Goal: Task Accomplishment & Management: Use online tool/utility

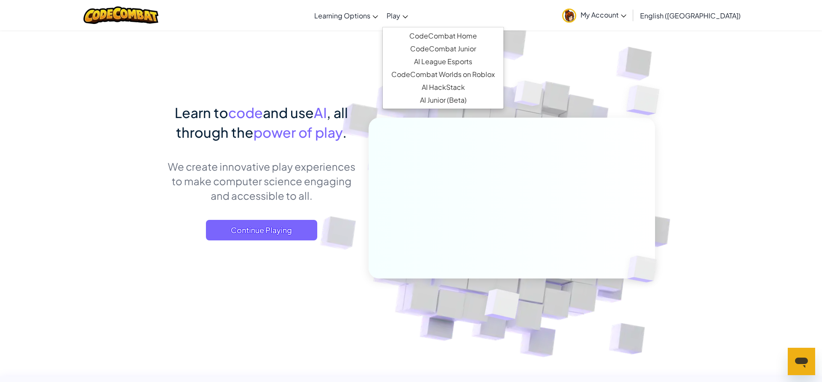
click at [400, 16] on span "Play" at bounding box center [394, 15] width 14 height 9
click at [473, 39] on link "CodeCombat Home" at bounding box center [443, 36] width 121 height 13
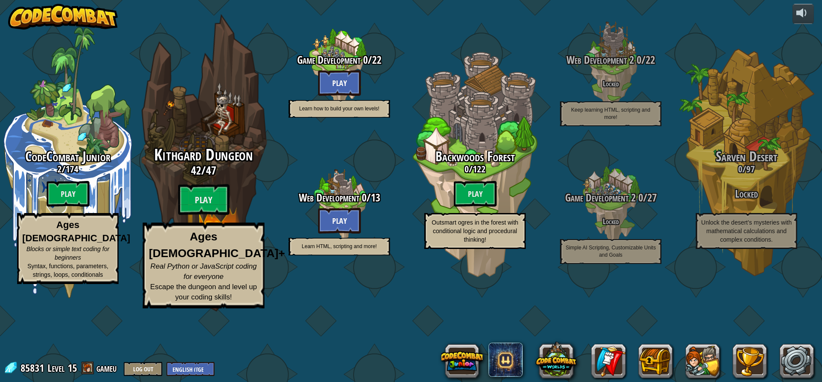
click at [207, 178] on span "47" at bounding box center [211, 170] width 10 height 15
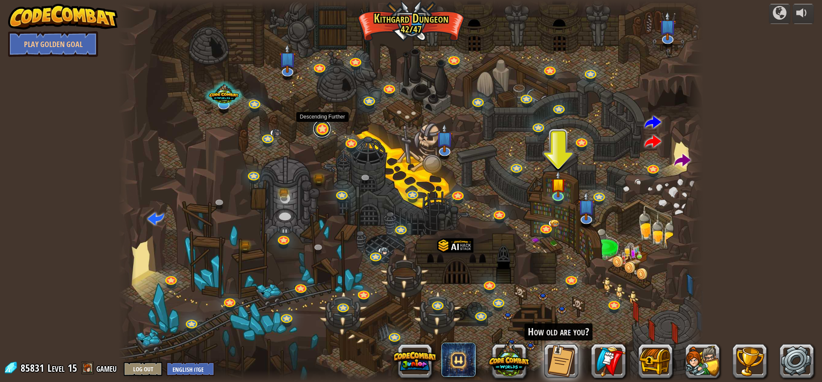
click at [324, 132] on link at bounding box center [321, 128] width 17 height 17
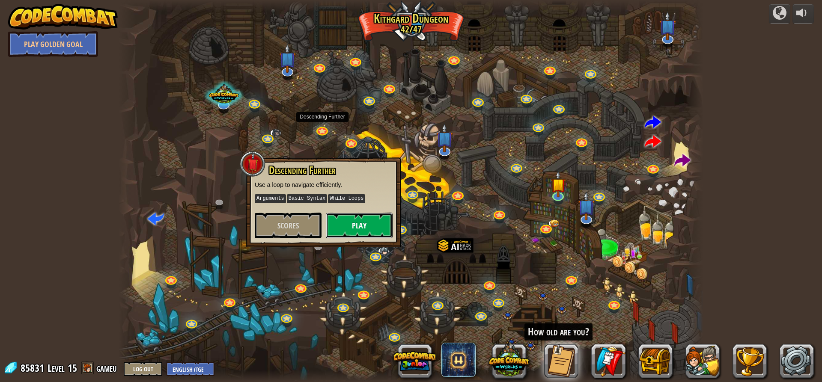
click at [366, 220] on button "Play" at bounding box center [359, 226] width 67 height 26
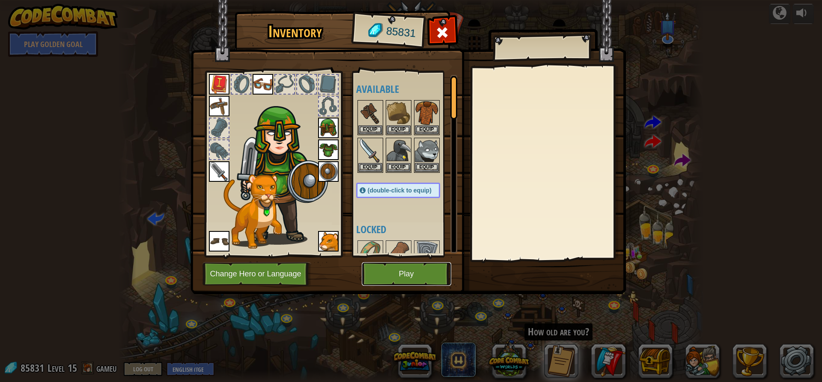
click at [401, 268] on button "Play" at bounding box center [406, 274] width 89 height 24
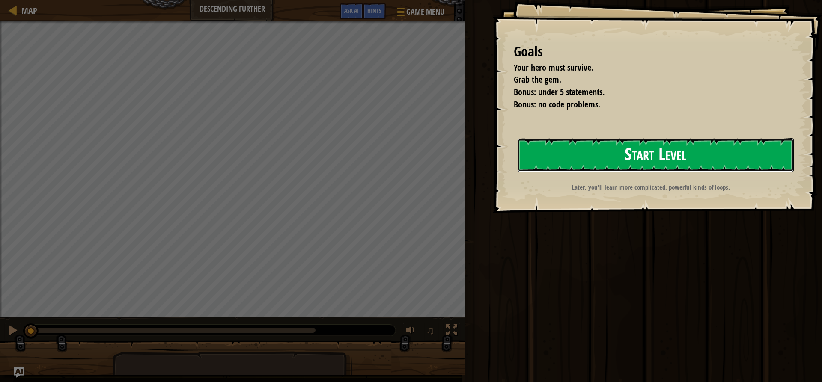
click at [571, 156] on button "Start Level" at bounding box center [656, 155] width 276 height 34
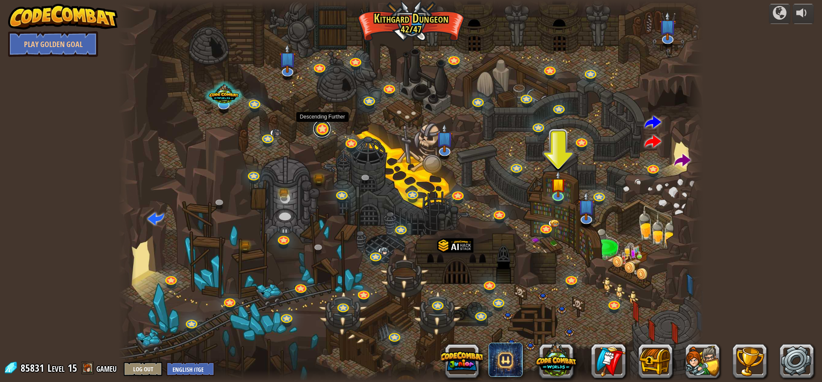
click at [319, 133] on link at bounding box center [321, 128] width 17 height 17
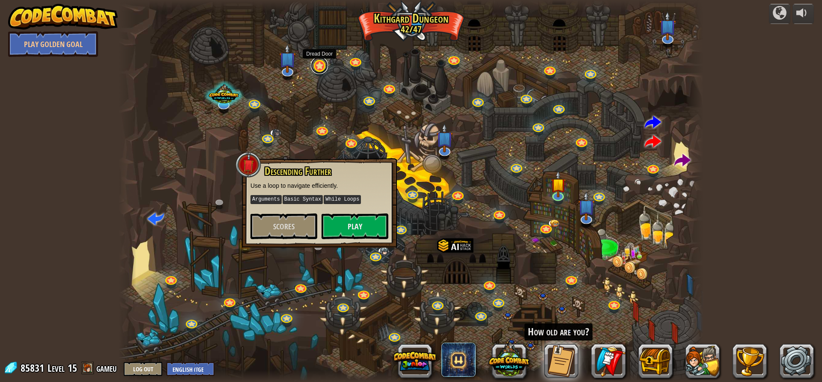
click at [318, 65] on link at bounding box center [319, 65] width 17 height 17
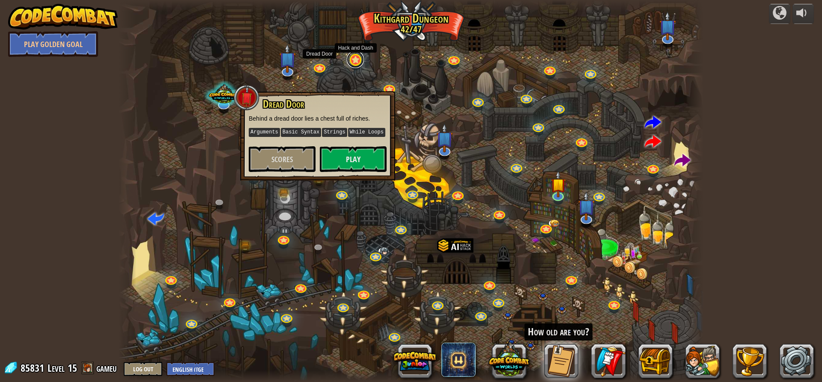
click at [351, 60] on link at bounding box center [355, 59] width 17 height 17
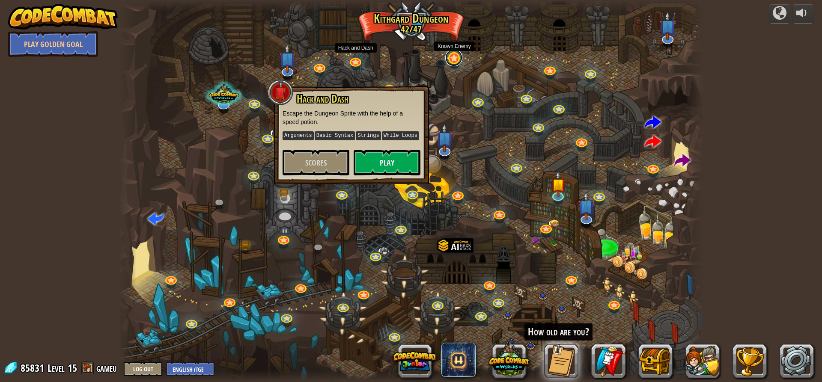
click at [454, 60] on link at bounding box center [453, 57] width 17 height 17
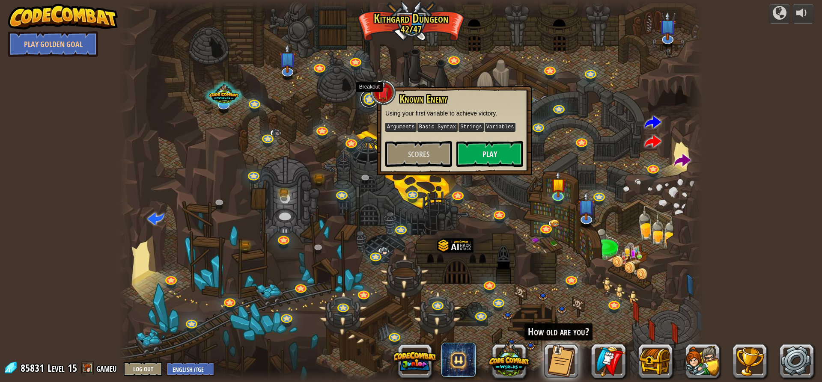
click at [366, 101] on link at bounding box center [368, 98] width 17 height 17
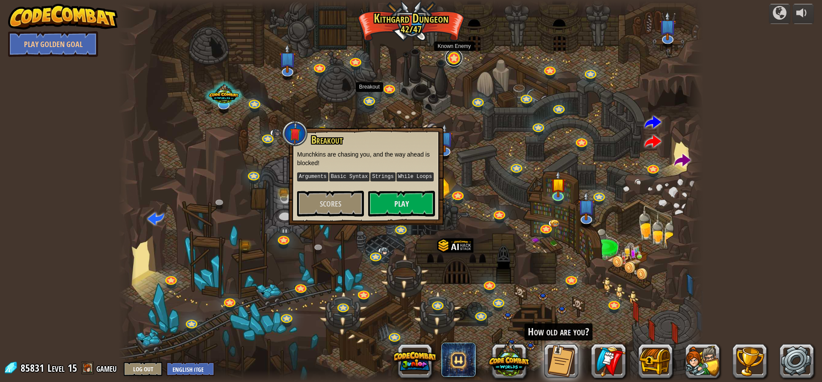
click at [453, 63] on link at bounding box center [453, 57] width 17 height 17
